Goal: Task Accomplishment & Management: Use online tool/utility

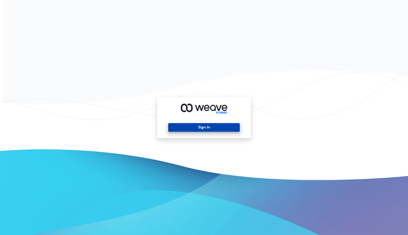
click at [206, 129] on button "Sign In" at bounding box center [203, 127] width 71 height 9
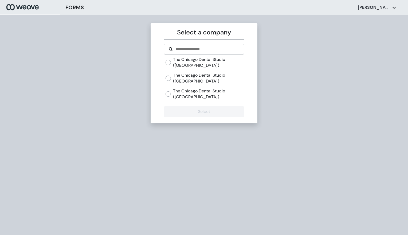
click at [197, 77] on label "The Chicago Dental Studio ([GEOGRAPHIC_DATA])" at bounding box center [208, 77] width 71 height 11
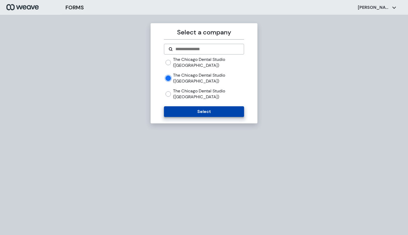
click at [201, 112] on button "Select" at bounding box center [204, 111] width 80 height 11
